Goal: Navigation & Orientation: Go to known website

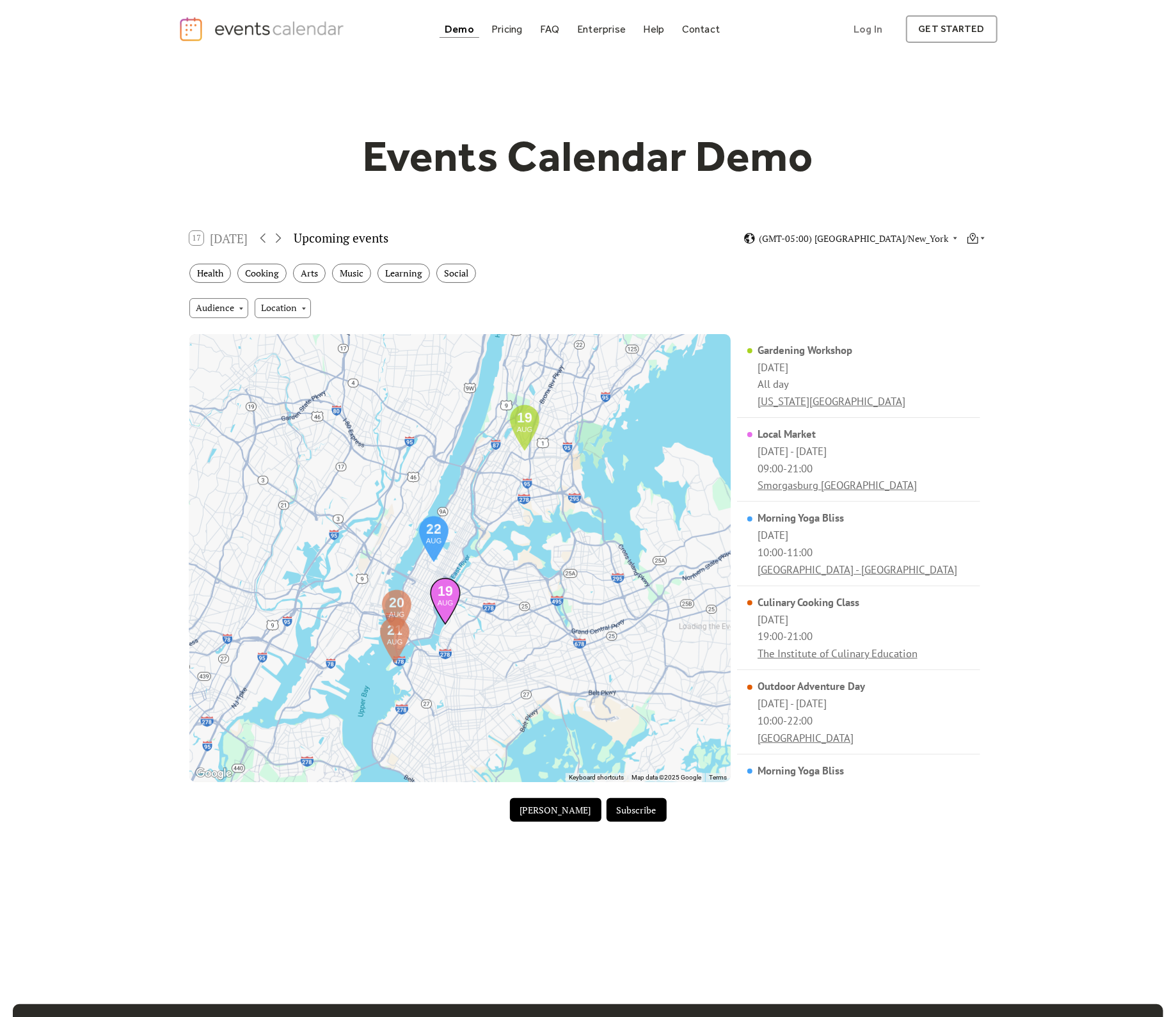
click at [460, 29] on div "Demo" at bounding box center [459, 29] width 29 height 7
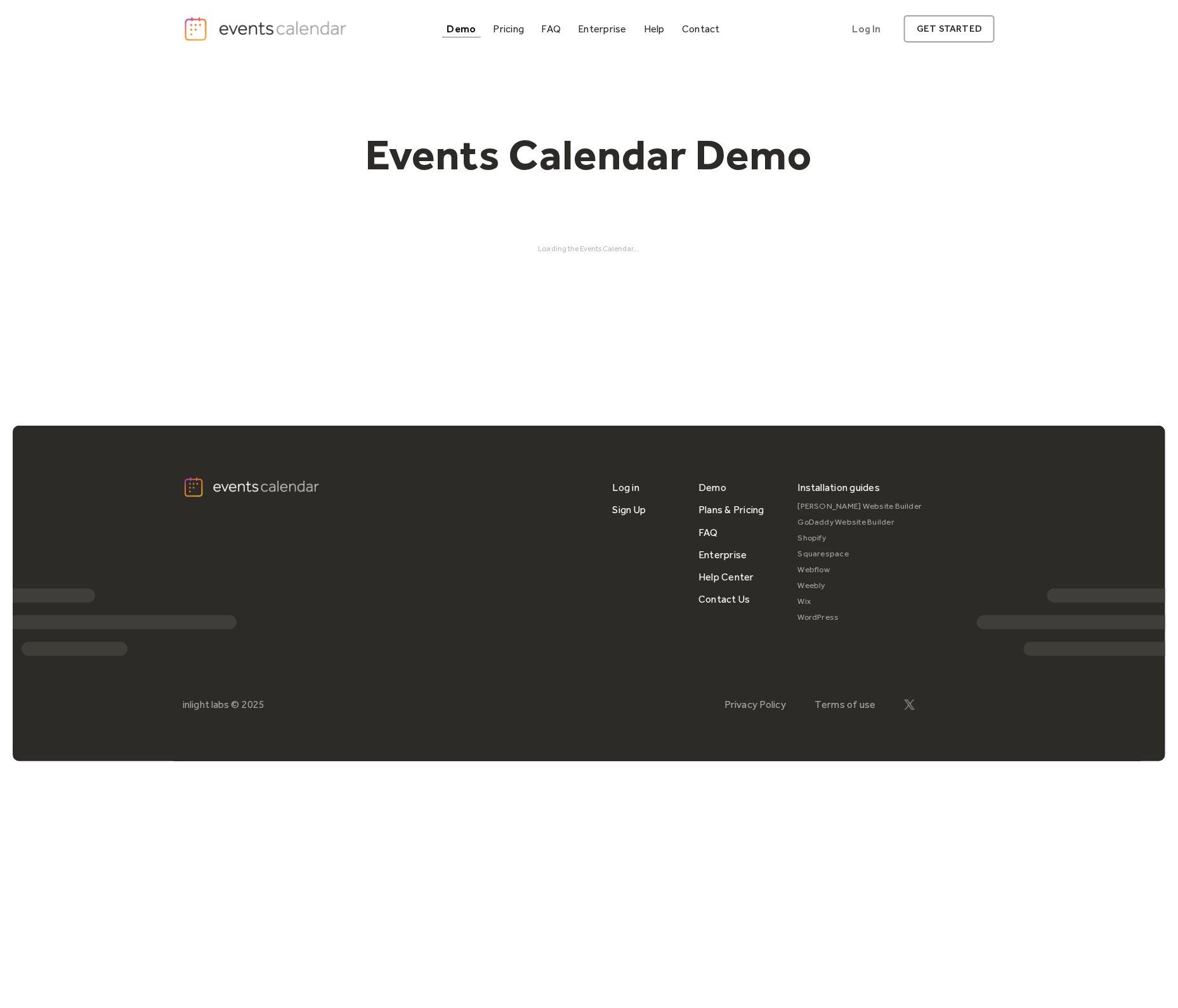
click at [207, 35] on img "home" at bounding box center [268, 29] width 168 height 26
